Goal: Navigation & Orientation: Find specific page/section

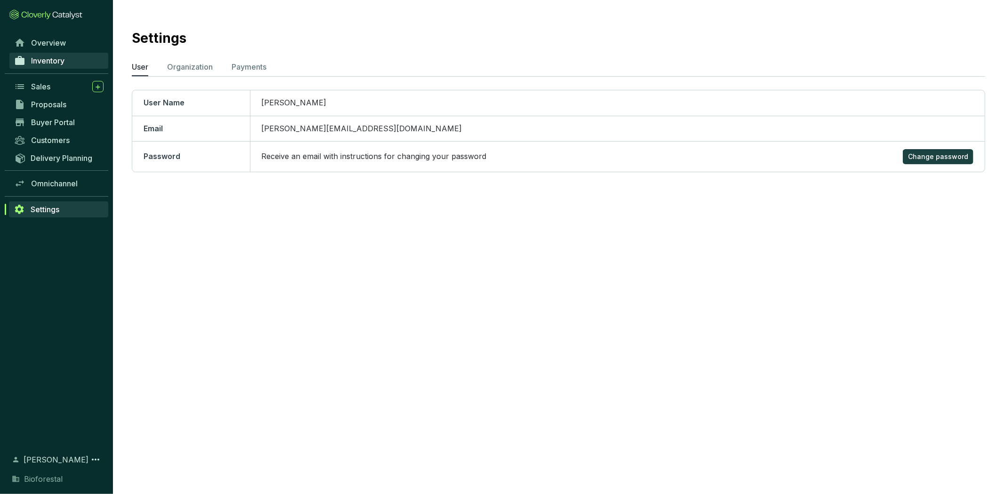
click at [45, 62] on span "Inventory" at bounding box center [47, 60] width 33 height 9
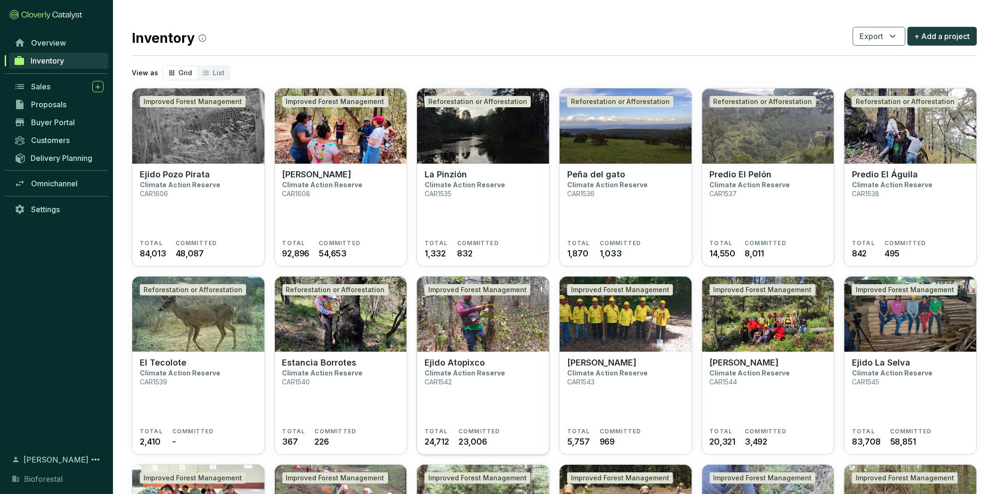
click at [443, 360] on p "Ejido Atopixco" at bounding box center [455, 363] width 60 height 10
